Goal: Task Accomplishment & Management: Manage account settings

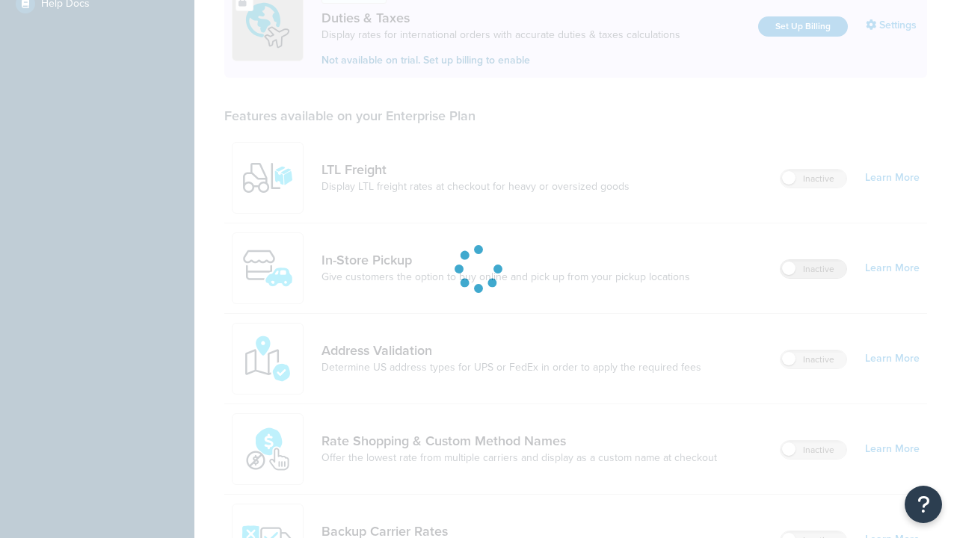
click at [814, 260] on label "Inactive" at bounding box center [814, 269] width 66 height 18
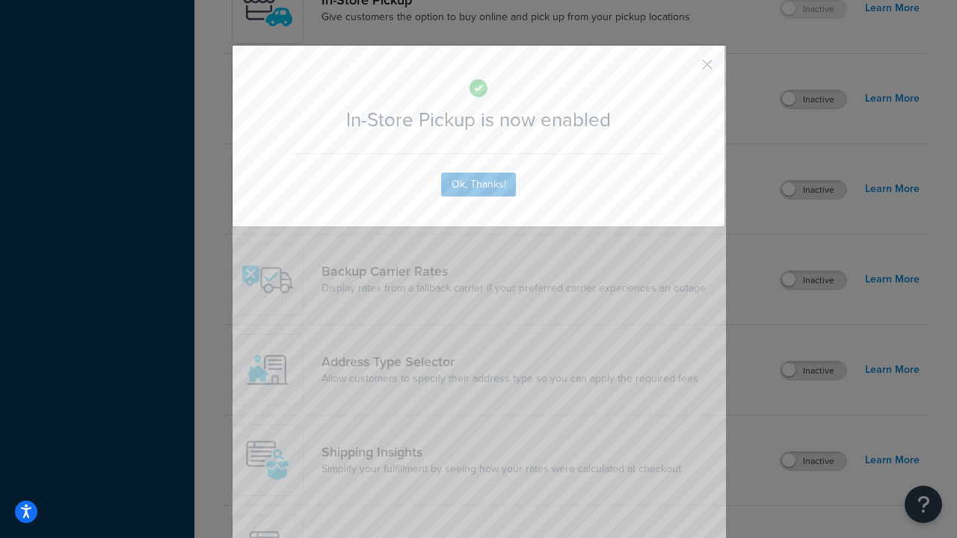
click at [685, 68] on button "button" at bounding box center [686, 70] width 4 height 4
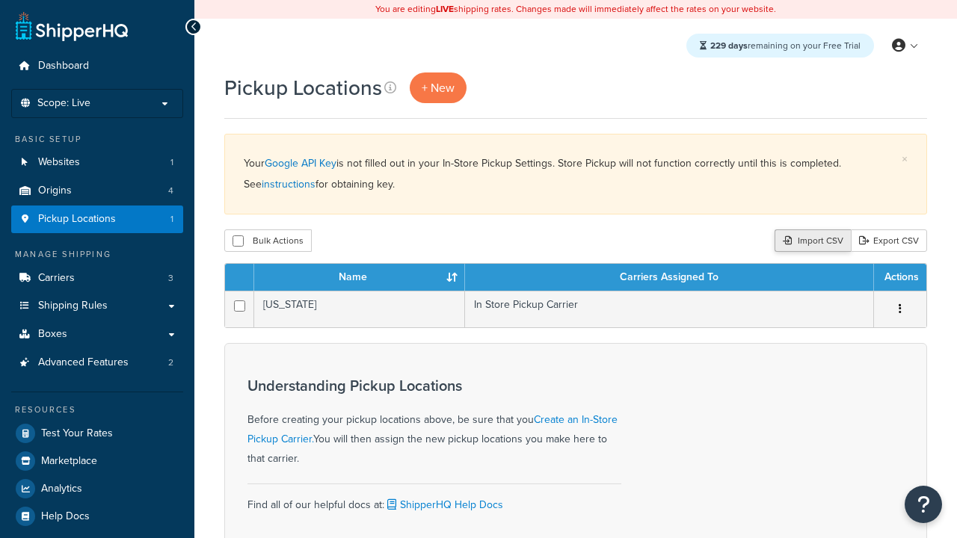
click at [811, 242] on div "Import CSV" at bounding box center [813, 241] width 76 height 22
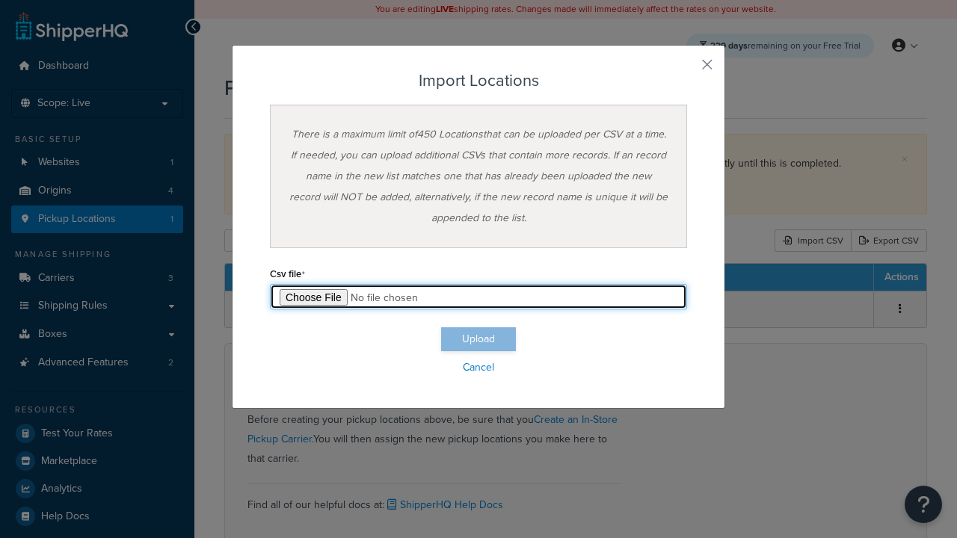
click at [479, 297] on input "file" at bounding box center [478, 296] width 417 height 25
type input "C:\fakepath\importLocationsFailure.csv"
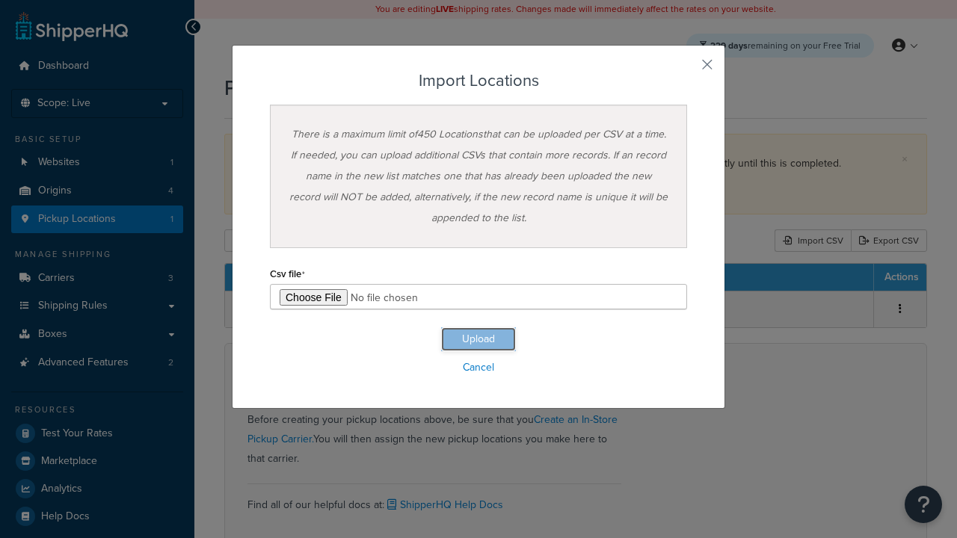
click at [479, 340] on button "Upload" at bounding box center [478, 340] width 75 height 24
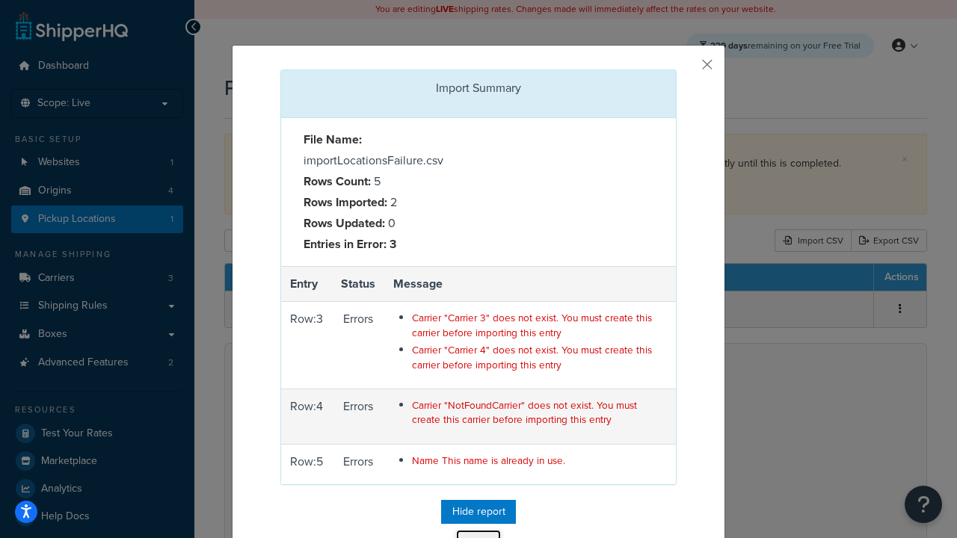
click at [479, 530] on button "Close" at bounding box center [478, 542] width 45 height 25
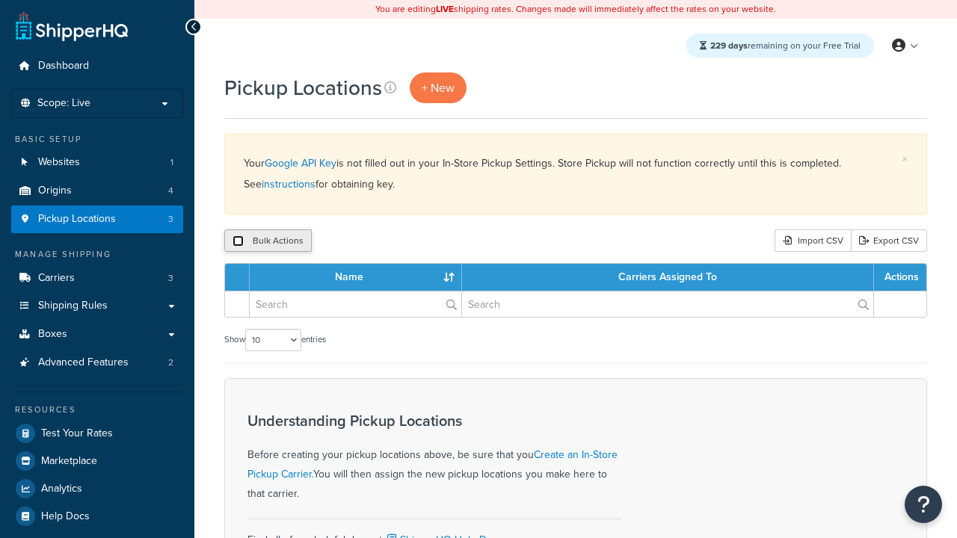
click at [238, 242] on input "checkbox" at bounding box center [238, 241] width 11 height 11
checkbox input "true"
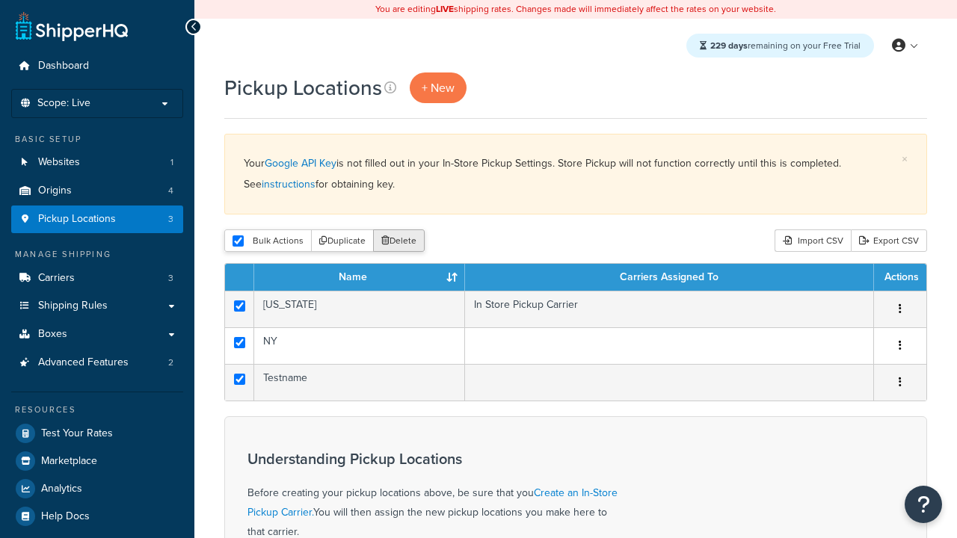
click at [402, 242] on button "Delete" at bounding box center [399, 241] width 52 height 22
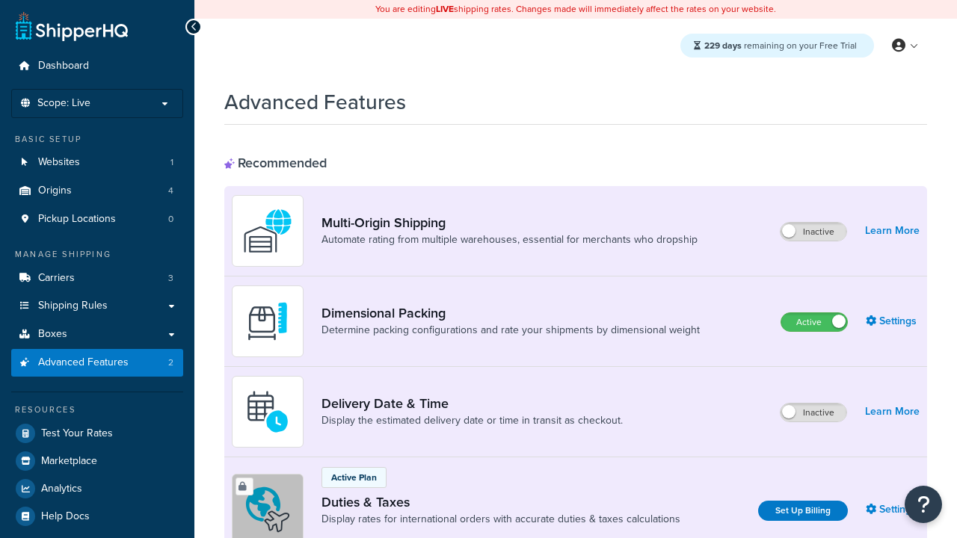
scroll to position [485, 0]
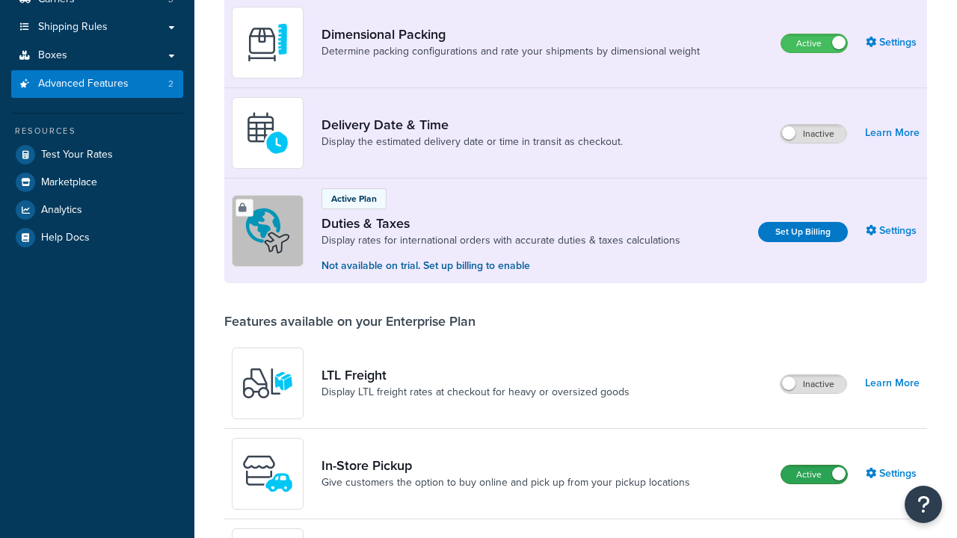
click at [814, 466] on label "Active" at bounding box center [815, 475] width 66 height 18
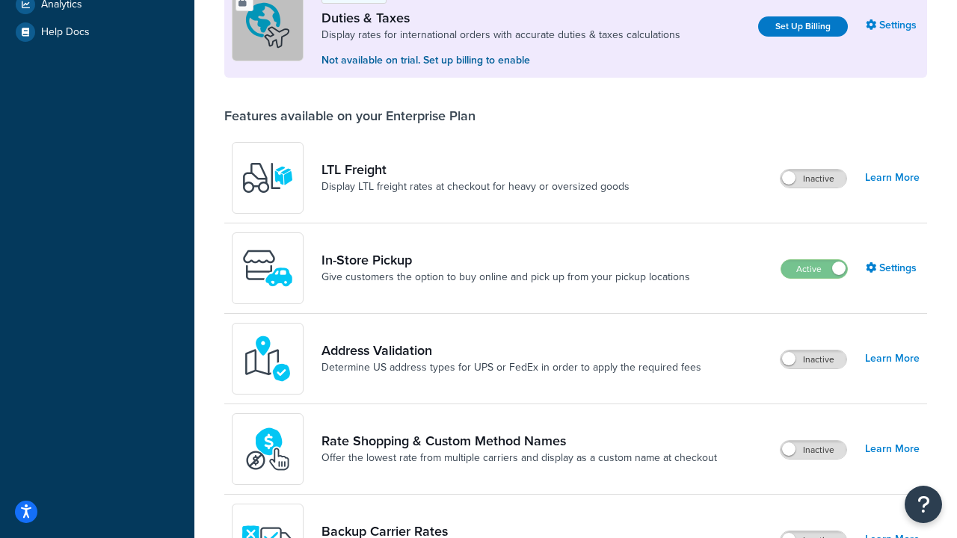
scroll to position [456, 0]
